Goal: Task Accomplishment & Management: Complete application form

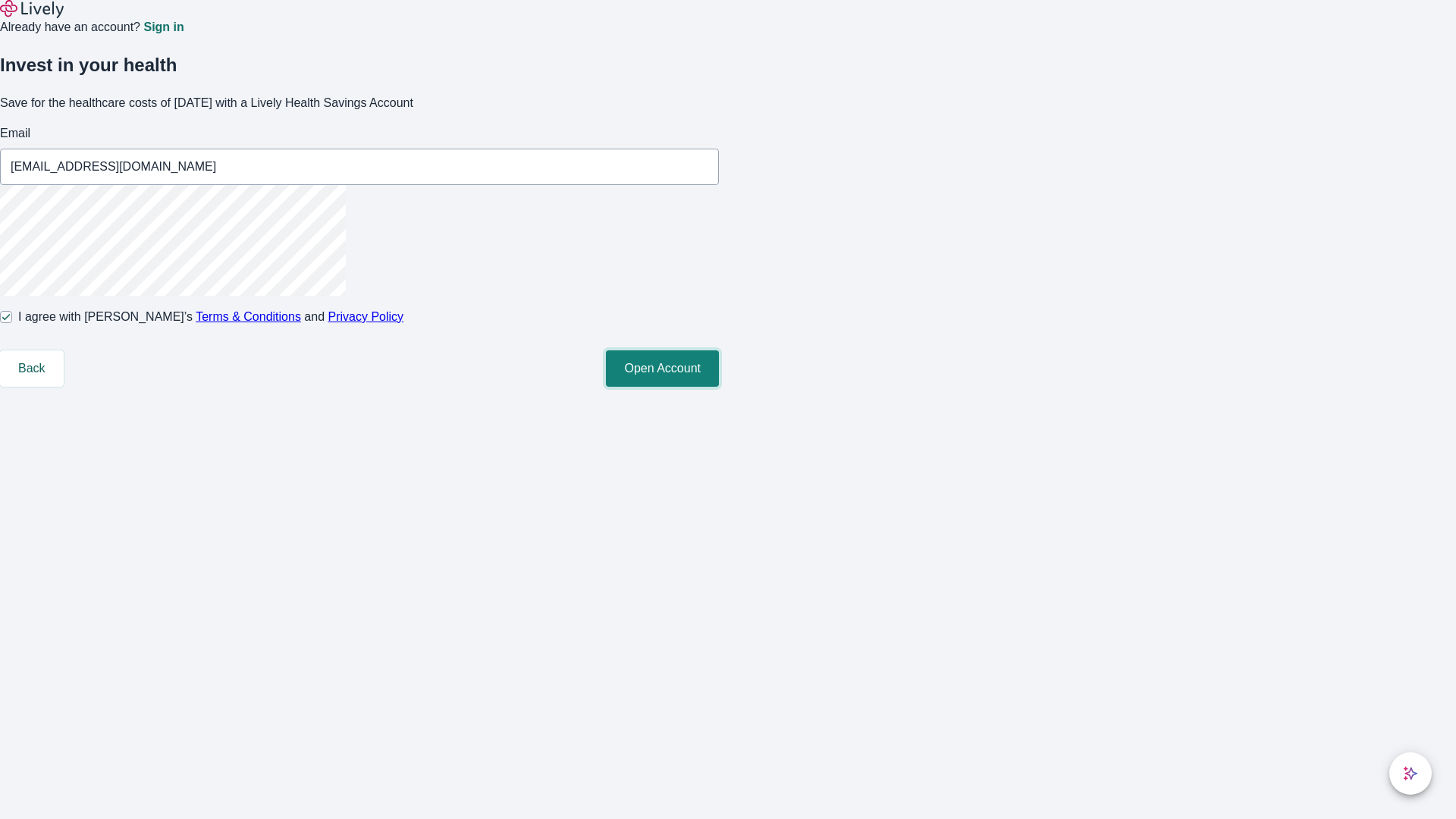
click at [719, 387] on button "Open Account" at bounding box center [662, 368] width 113 height 36
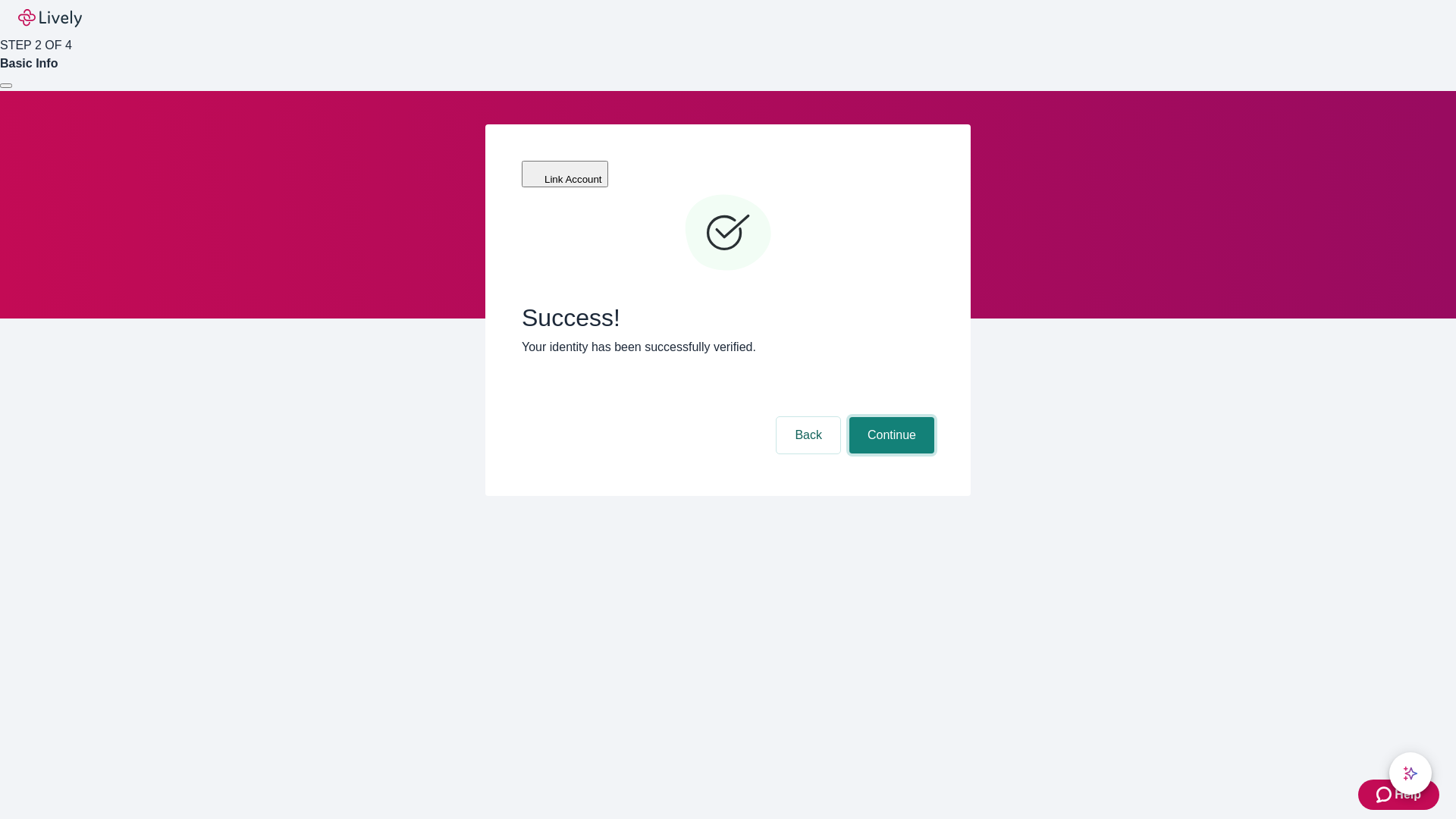
click at [890, 417] on button "Continue" at bounding box center [892, 435] width 85 height 36
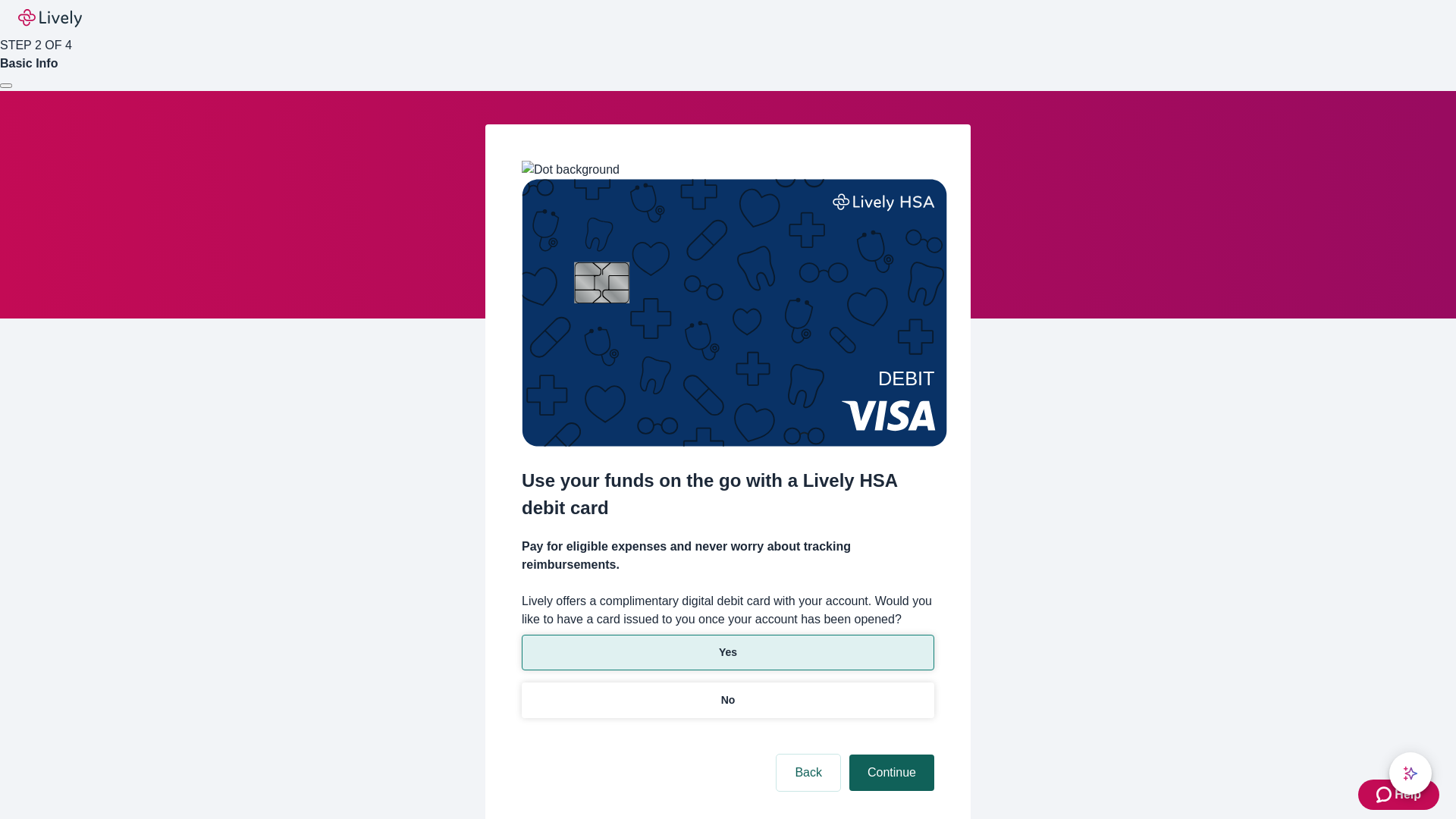
click at [728, 644] on p "Yes" at bounding box center [728, 652] width 19 height 16
click at [890, 754] on button "Continue" at bounding box center [892, 772] width 85 height 36
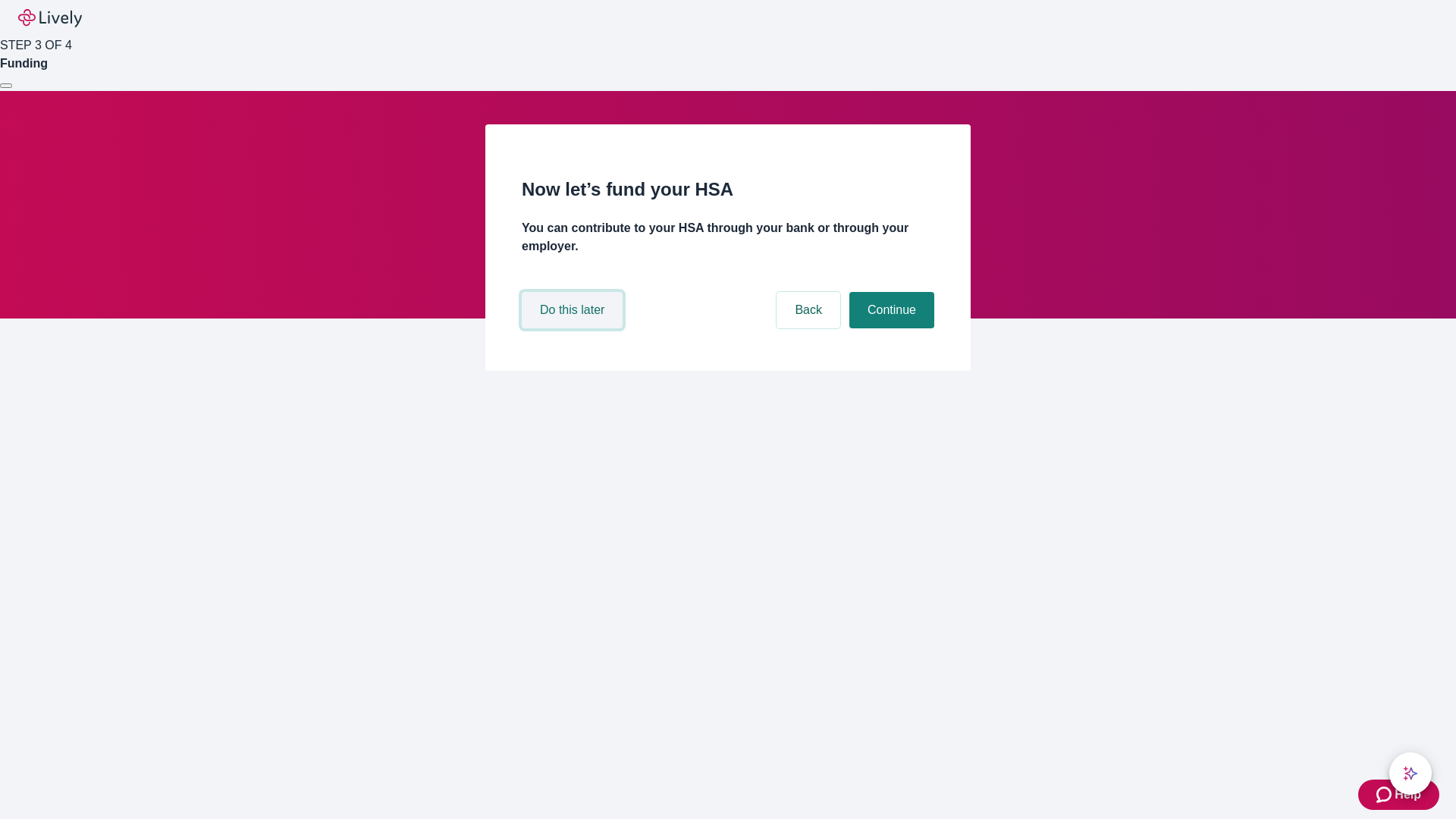
click at [574, 328] on button "Do this later" at bounding box center [572, 309] width 101 height 36
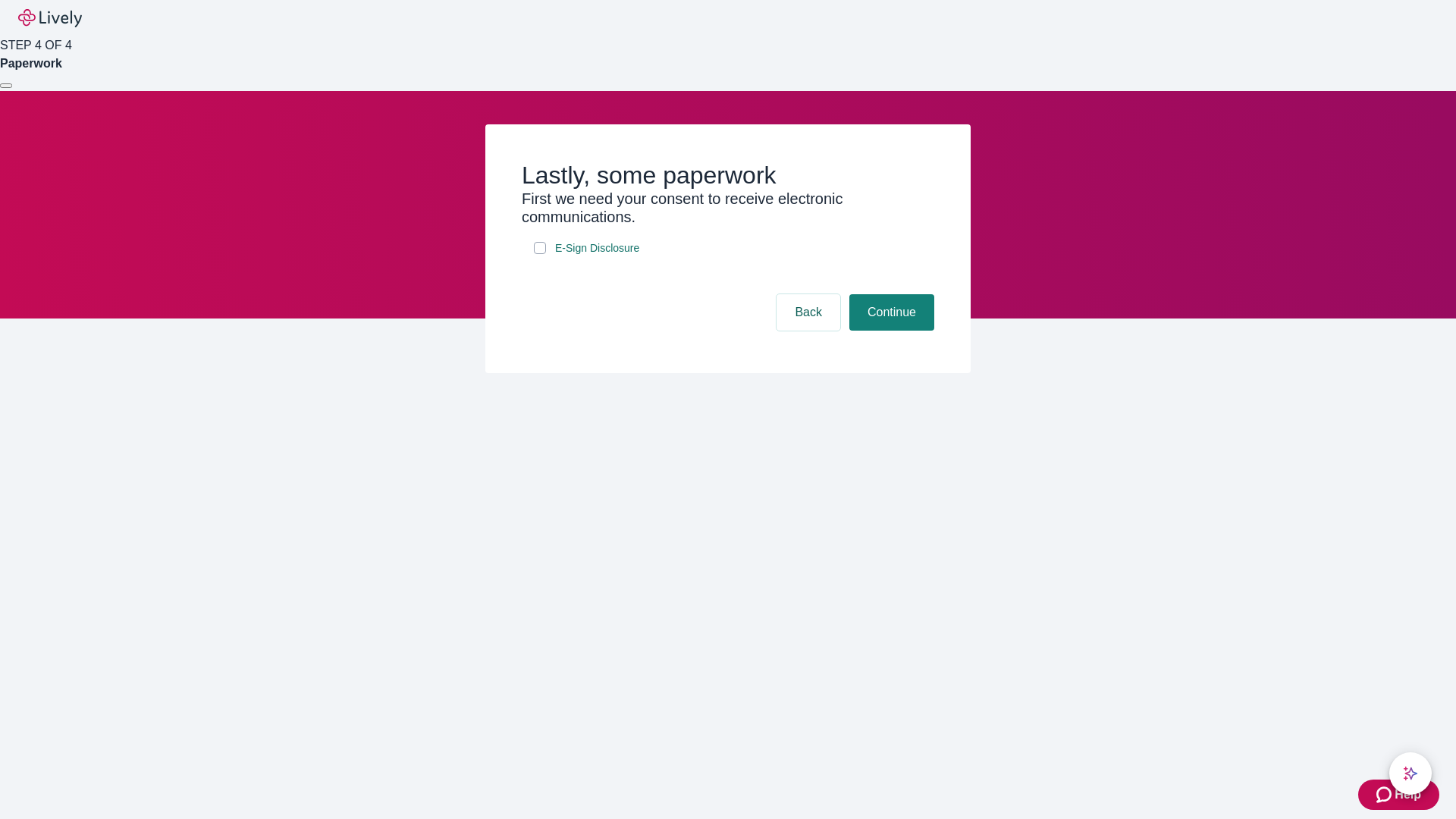
click at [540, 254] on input "E-Sign Disclosure" at bounding box center [540, 248] width 12 height 12
checkbox input "true"
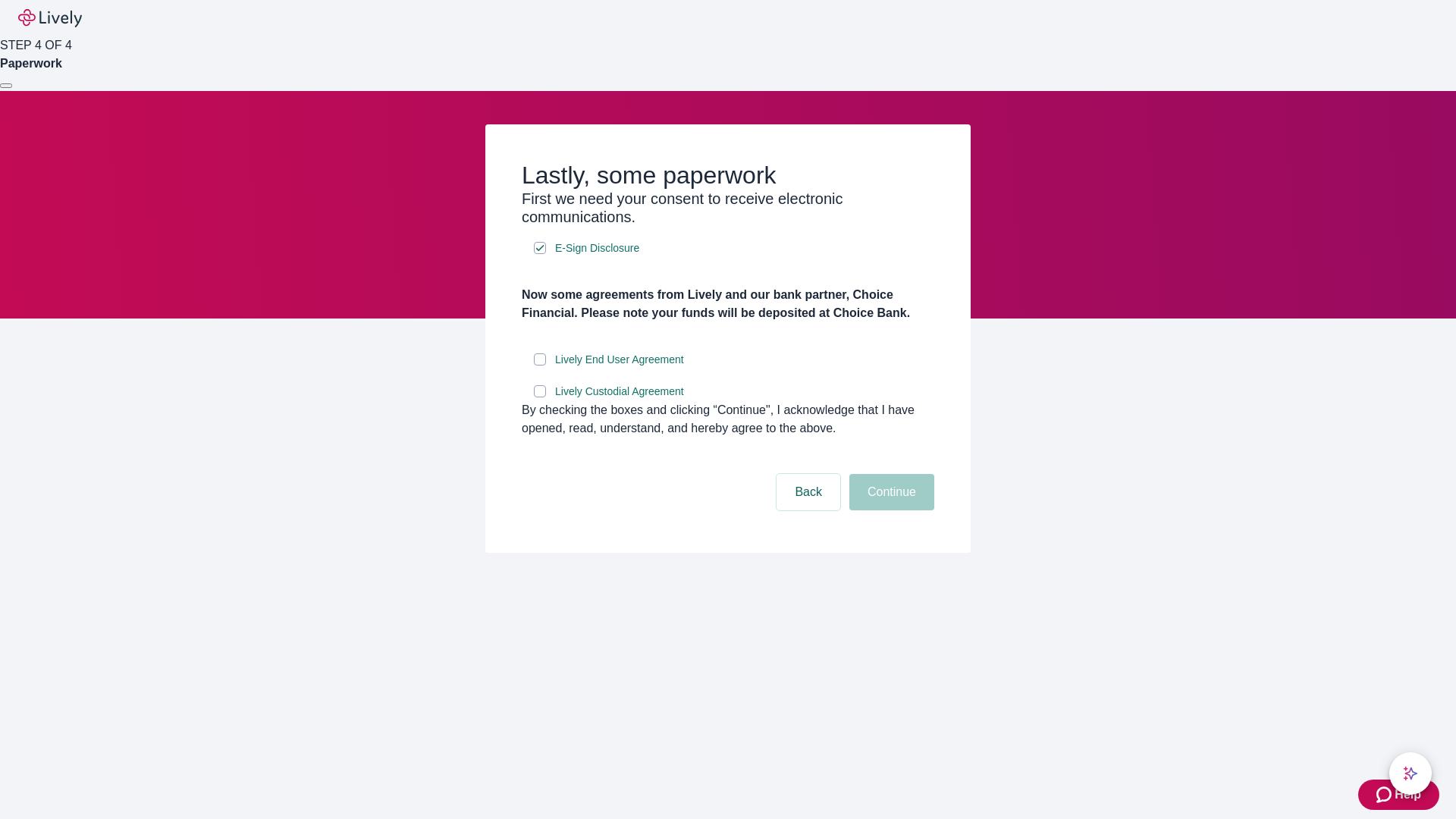
click at [540, 366] on input "Lively End User Agreement" at bounding box center [540, 359] width 12 height 12
checkbox input "true"
click at [540, 397] on input "Lively Custodial Agreement" at bounding box center [540, 391] width 12 height 12
checkbox input "true"
click at [890, 510] on button "Continue" at bounding box center [892, 492] width 85 height 36
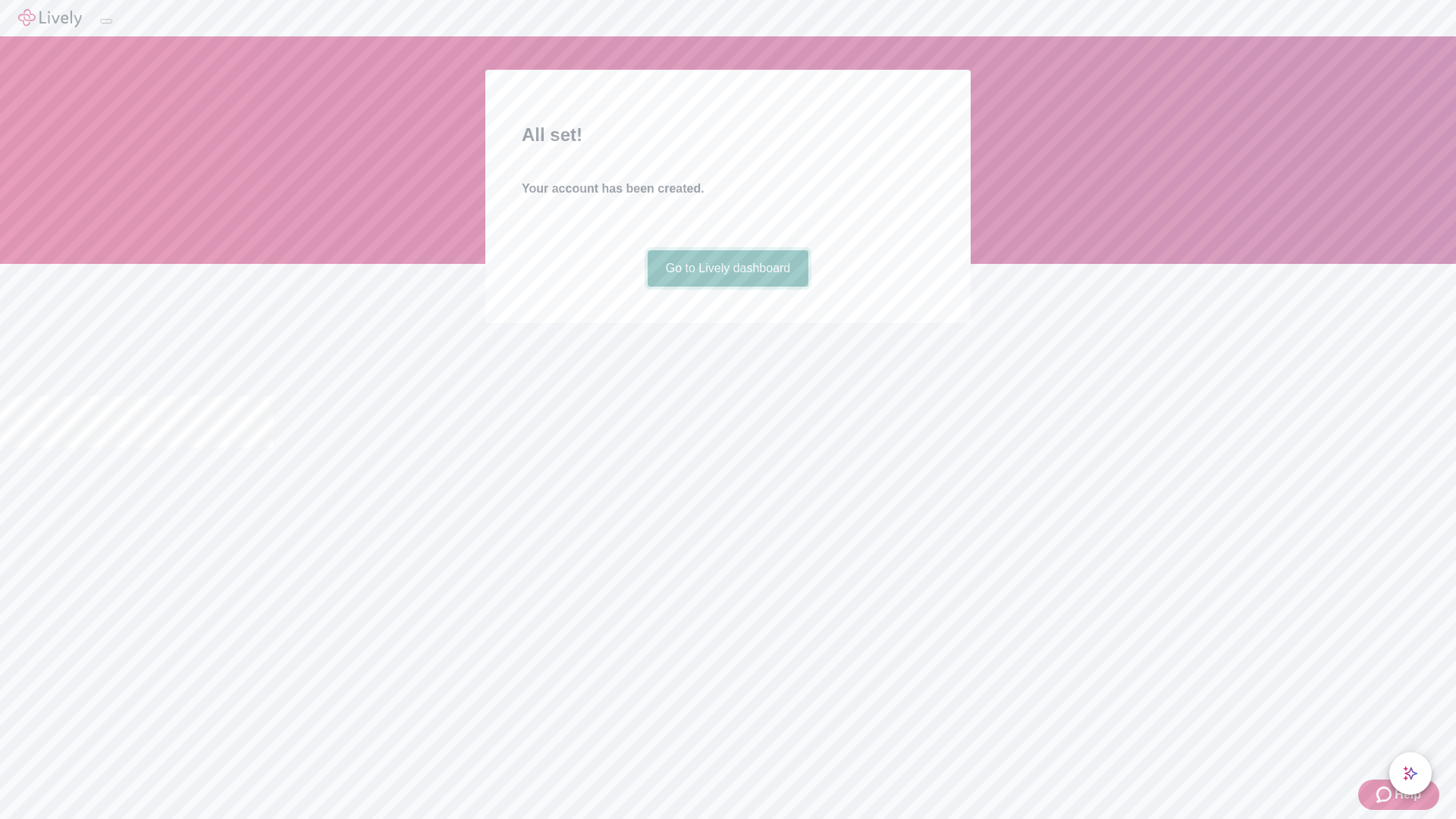
click at [728, 287] on link "Go to Lively dashboard" at bounding box center [728, 268] width 161 height 36
